Goal: Check status

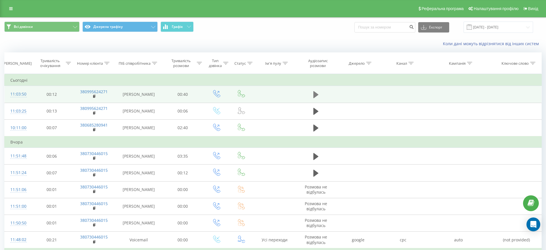
click at [314, 93] on icon at bounding box center [315, 94] width 5 height 7
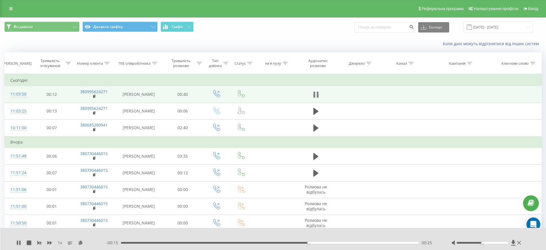
click at [318, 92] on icon at bounding box center [318, 94] width 2 height 6
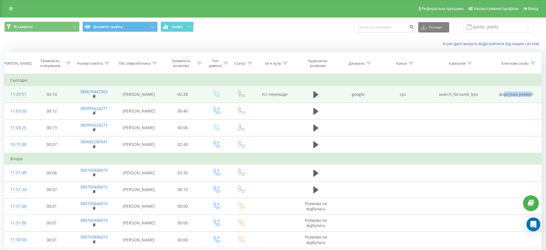
drag, startPoint x: 506, startPoint y: 93, endPoint x: 530, endPoint y: 96, distance: 24.8
click at [530, 96] on td "форсунка ремонт" at bounding box center [517, 94] width 50 height 17
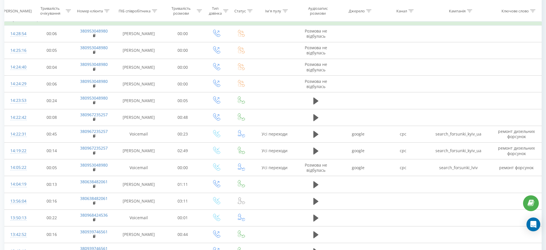
scroll to position [251, 0]
